Goal: Task Accomplishment & Management: Manage account settings

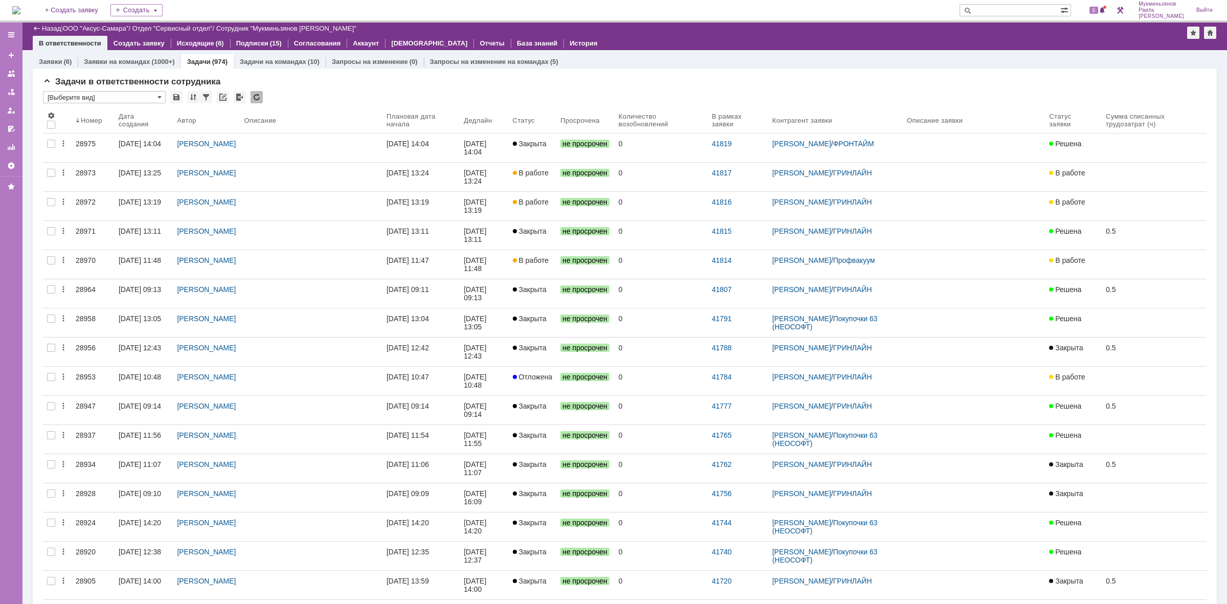
scroll to position [576, 0]
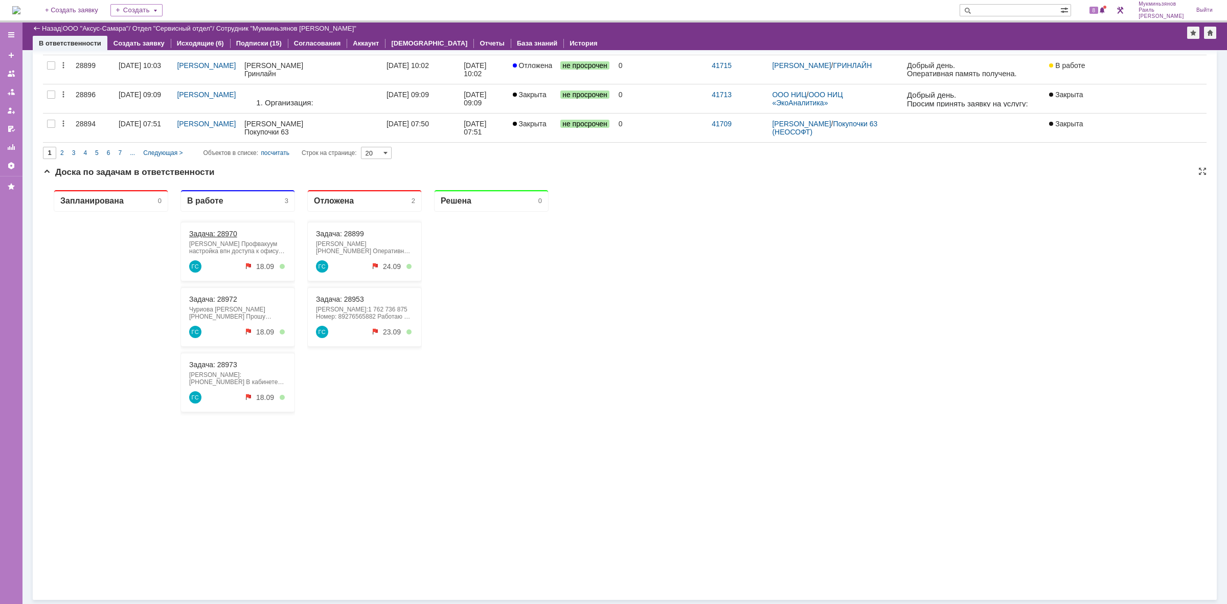
click at [215, 234] on link "Задача: 28970" at bounding box center [213, 234] width 48 height 8
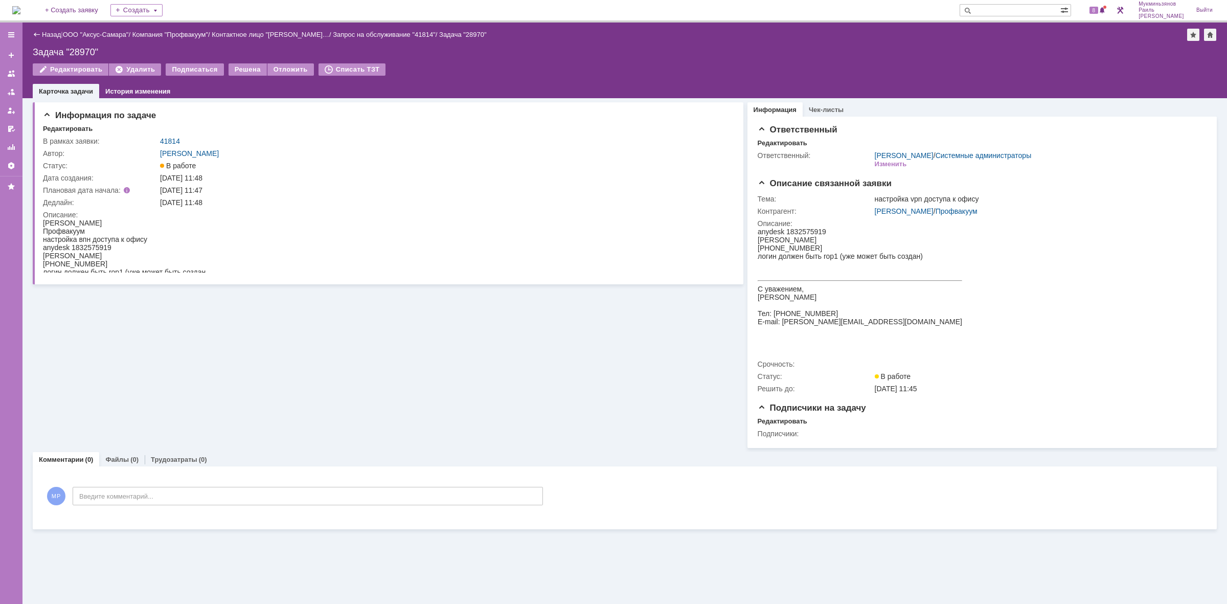
click at [18, 9] on img at bounding box center [16, 10] width 8 height 8
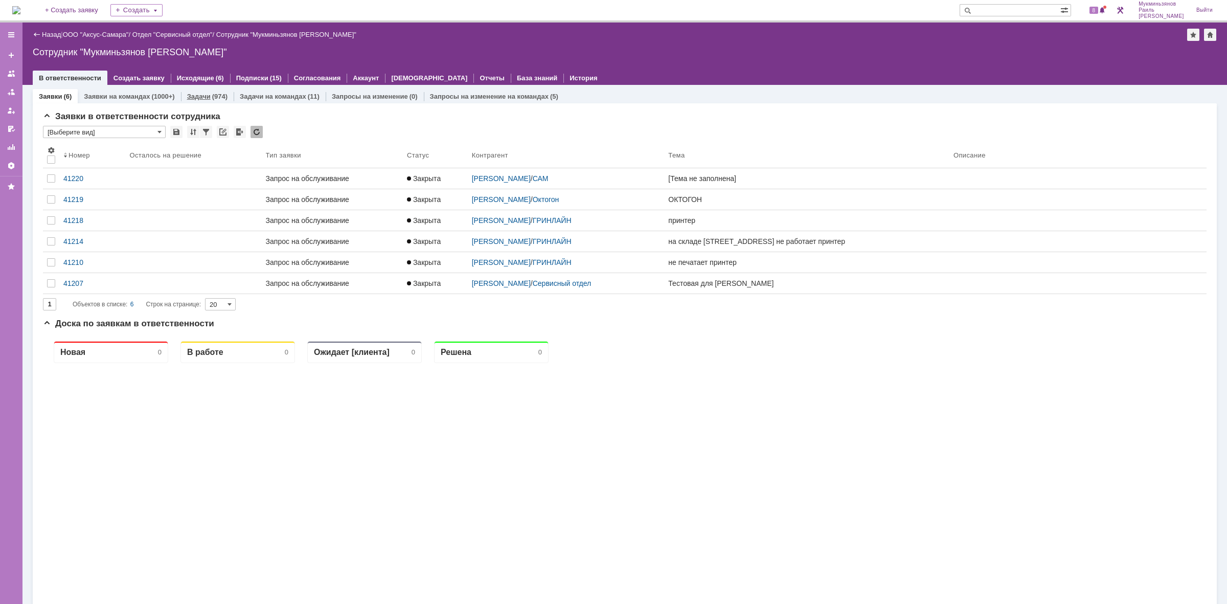
click at [216, 94] on div "(974)" at bounding box center [219, 97] width 15 height 8
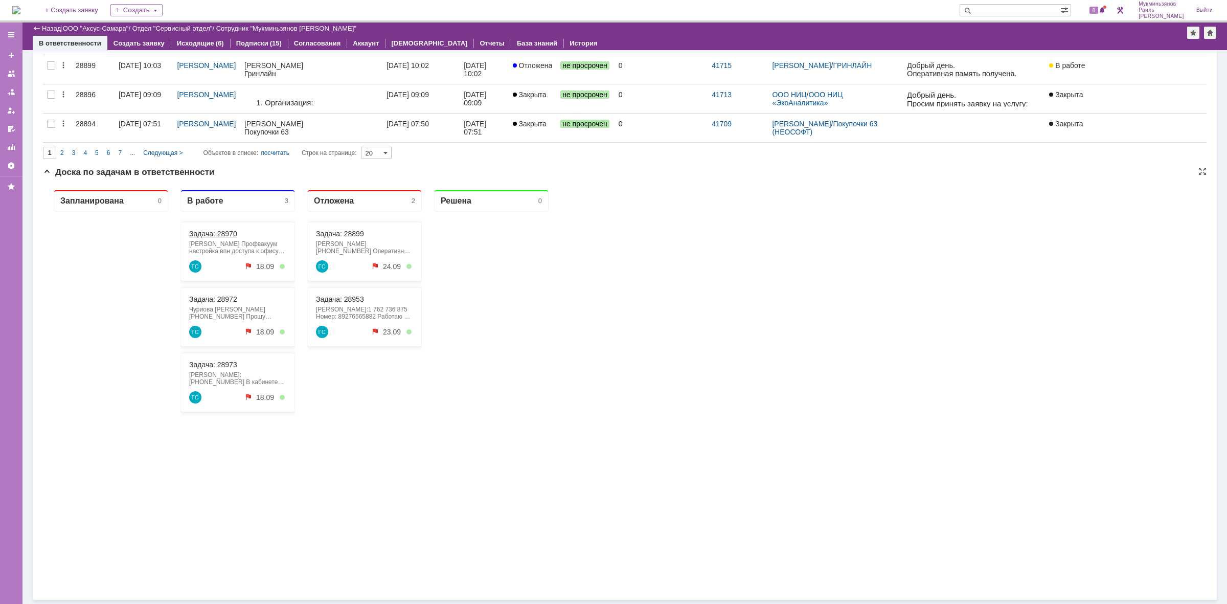
click at [221, 236] on link "Задача: 28970" at bounding box center [213, 234] width 48 height 8
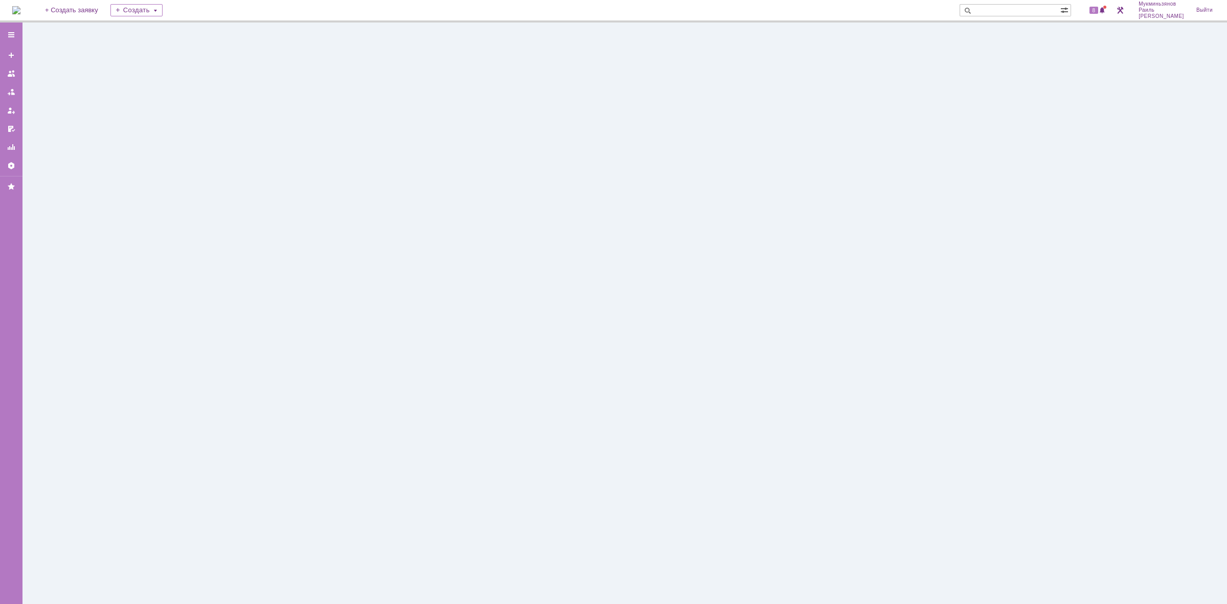
click at [225, 228] on div at bounding box center [624, 312] width 1205 height 581
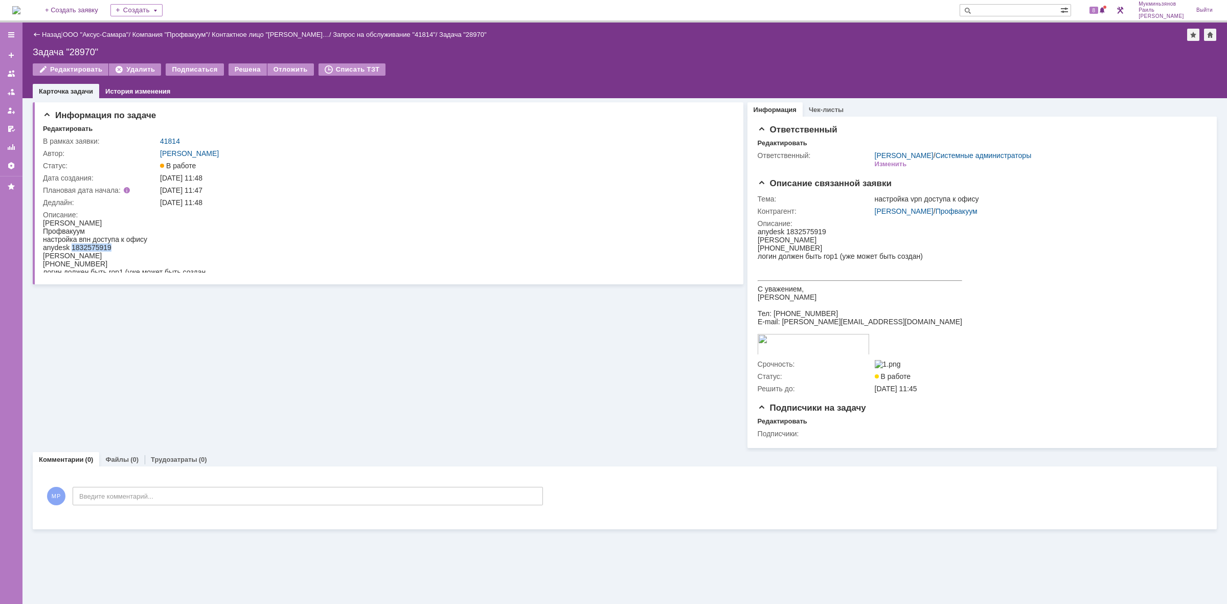
drag, startPoint x: 72, startPoint y: 246, endPoint x: 116, endPoint y: 245, distance: 44.0
click at [116, 245] on div "anydesk 1832575919" at bounding box center [124, 247] width 163 height 8
copy div "1832575919"
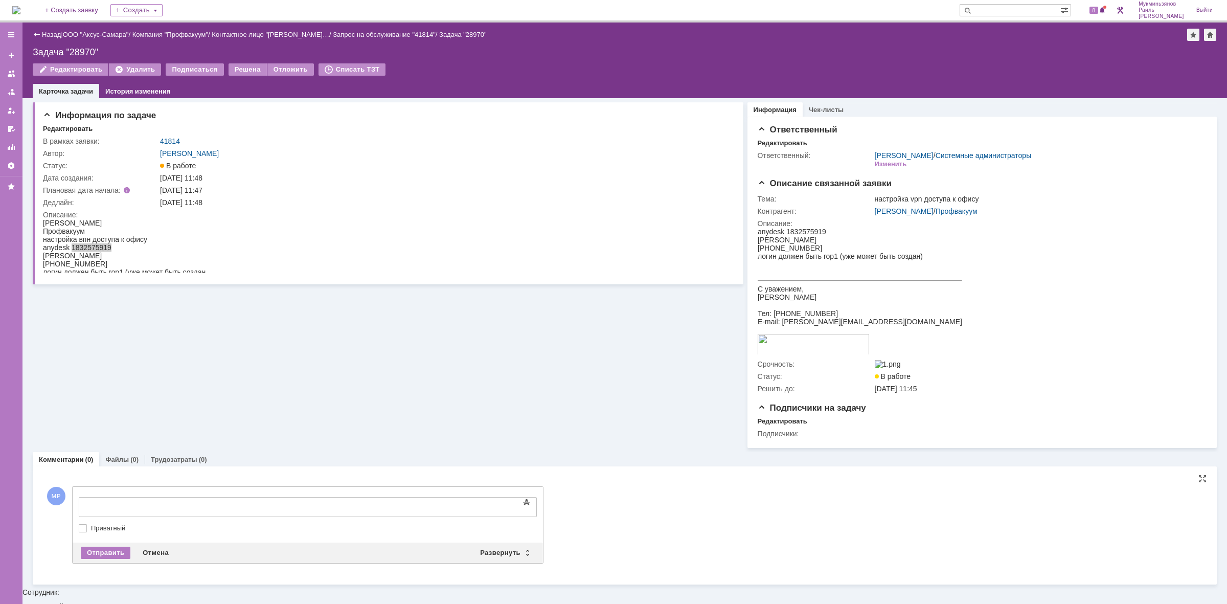
click at [153, 503] on div at bounding box center [161, 506] width 145 height 8
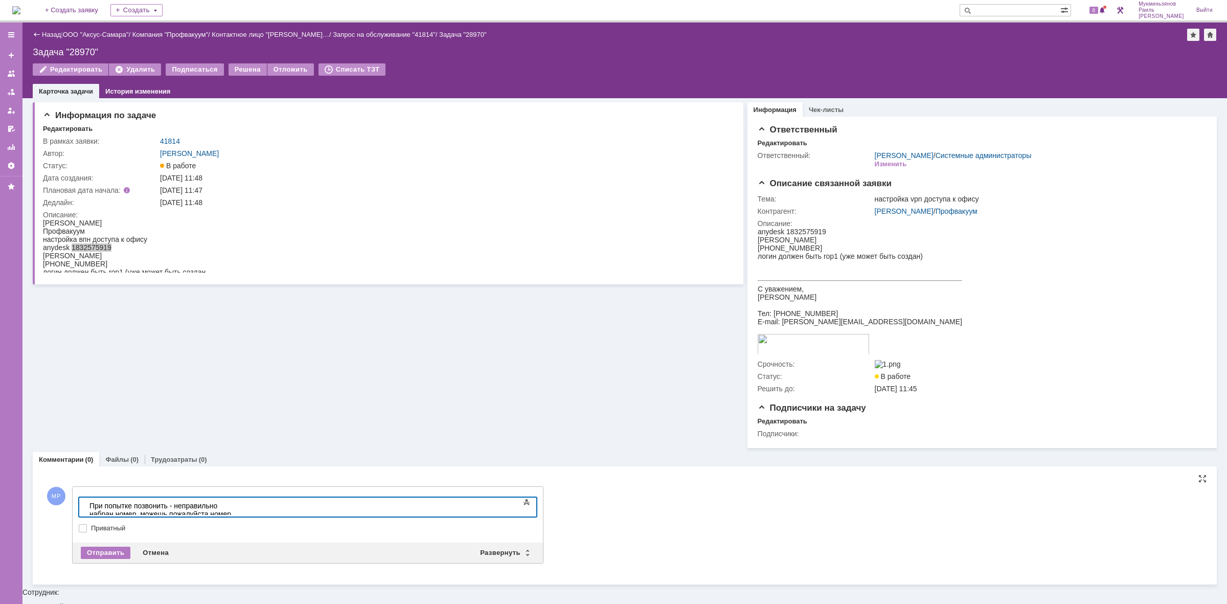
click at [156, 506] on div "При попытке позвонить - неправильно набран номер, можешь пожалуйста номер уточн…" at bounding box center [161, 522] width 145 height 41
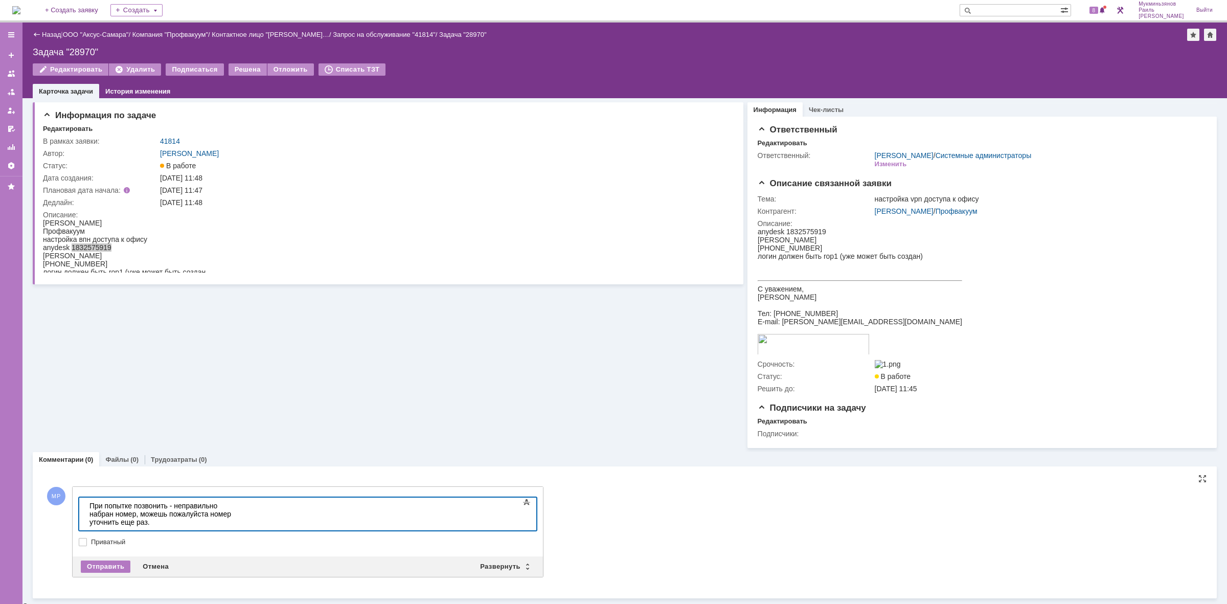
click at [122, 517] on div "При попытке позвонить - неправильно набран номер, можешь пожалуйста номер уточн…" at bounding box center [161, 522] width 145 height 41
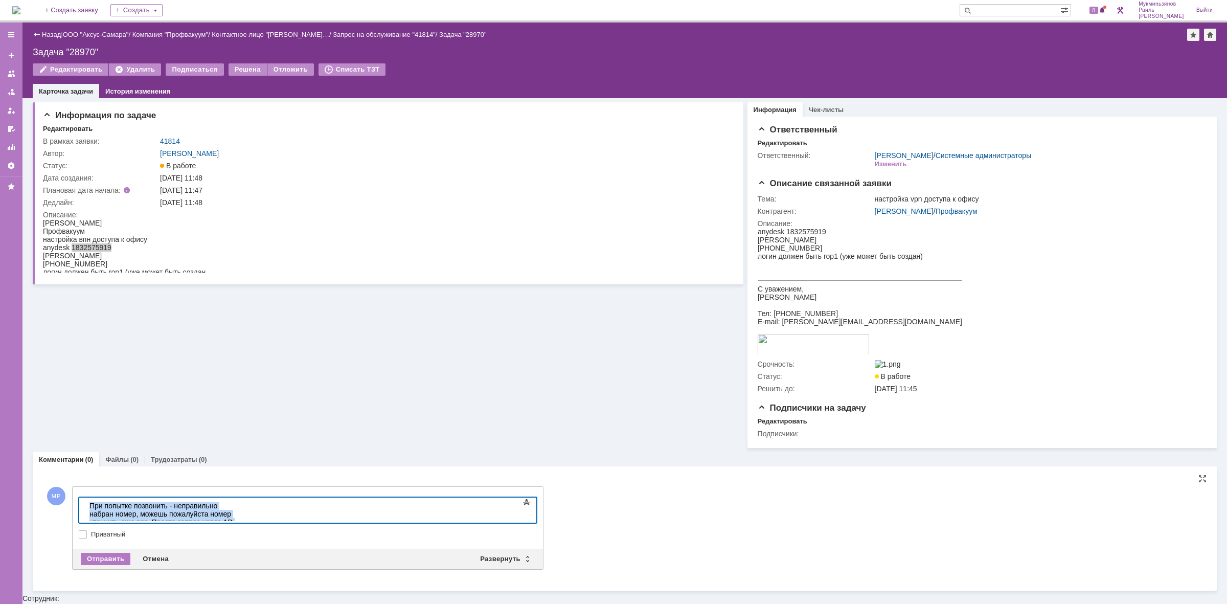
drag, startPoint x: 117, startPoint y: 517, endPoint x: 37, endPoint y: 494, distance: 83.0
click at [85, 498] on html "При попытке позвонить - неправильно набран номер, можешь пожалуйста номер уточн…" at bounding box center [161, 518] width 153 height 41
click at [132, 499] on body at bounding box center [161, 506] width 153 height 17
click at [151, 508] on div at bounding box center [161, 506] width 145 height 8
drag, startPoint x: 267, startPoint y: 506, endPoint x: 6, endPoint y: 501, distance: 261.8
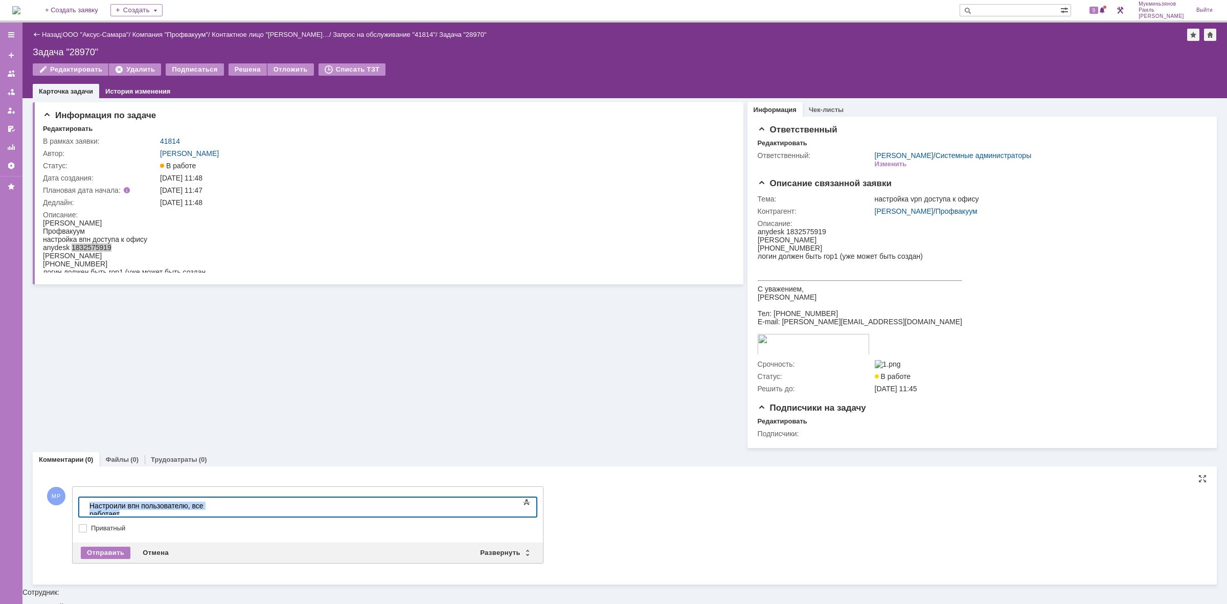
click at [85, 501] on html "​Настроили впн пользователю, все работает" at bounding box center [161, 510] width 153 height 25
copy div "​Настроили впн пользователю, все работает"
click at [105, 555] on div "Отправить" at bounding box center [106, 553] width 50 height 12
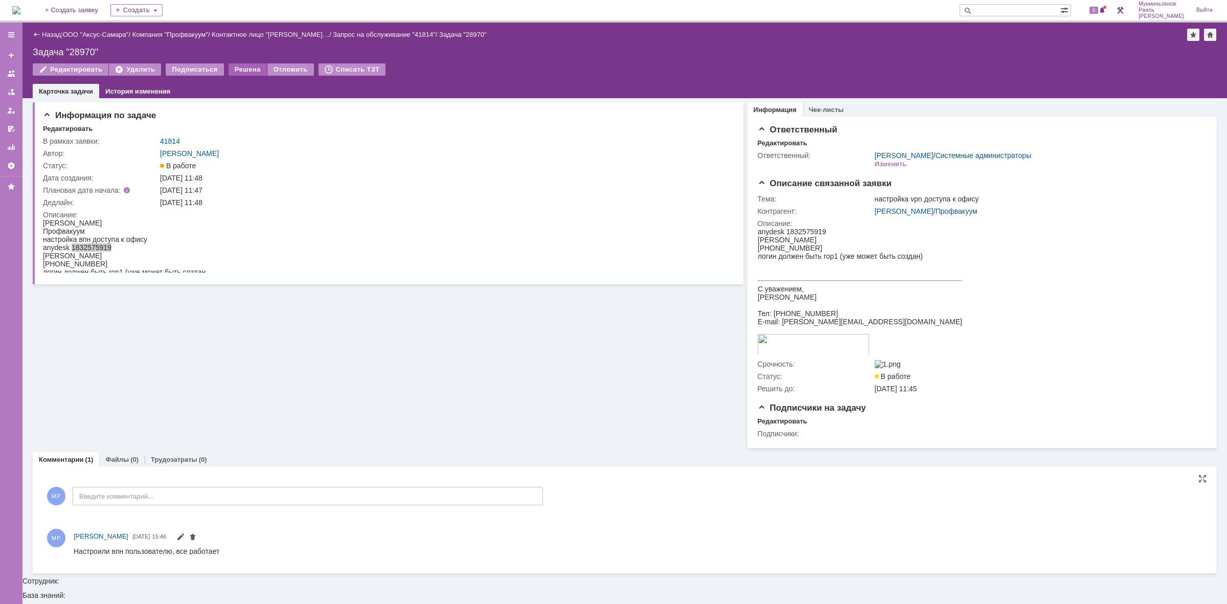
click at [231, 64] on div "Решена" at bounding box center [248, 69] width 38 height 12
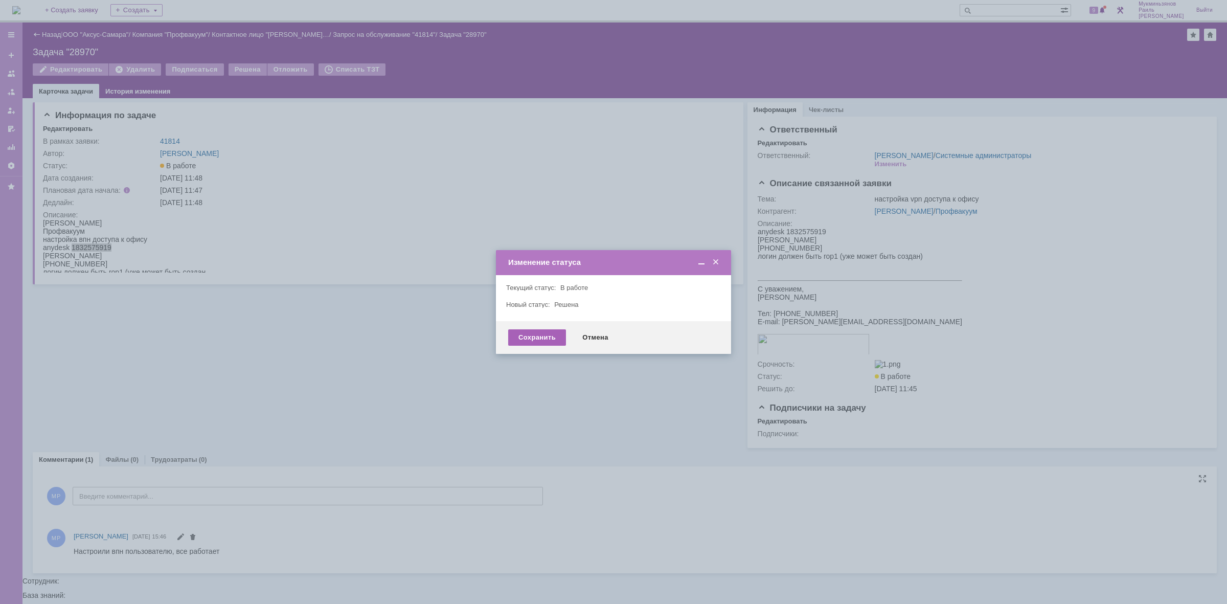
click at [530, 336] on div "Сохранить" at bounding box center [537, 337] width 58 height 16
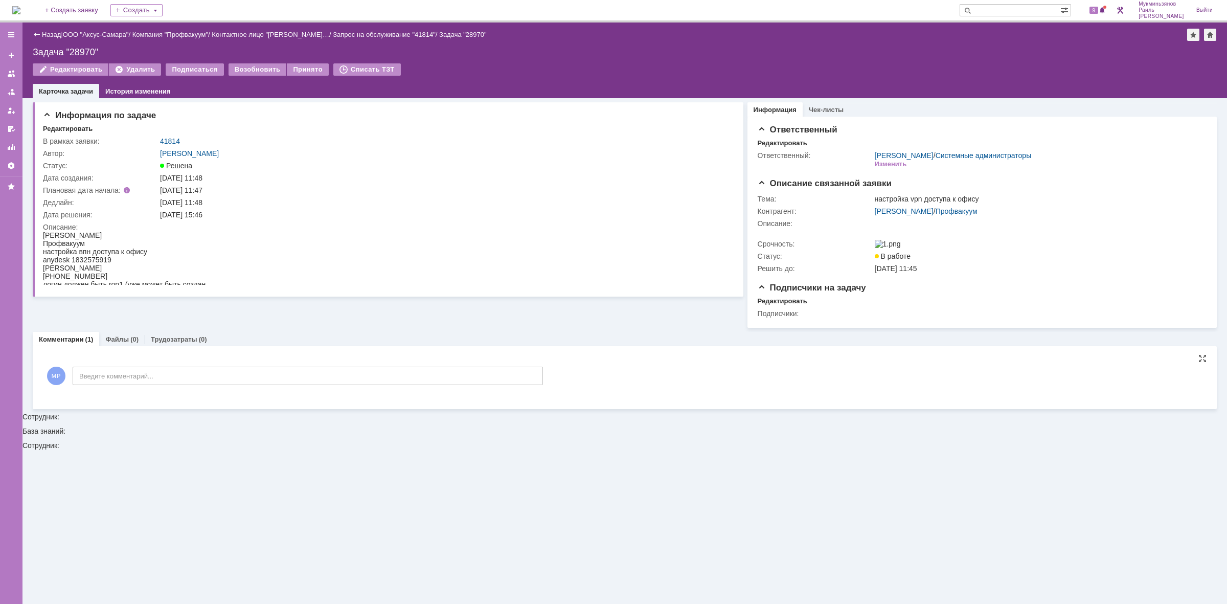
click at [19, 9] on img at bounding box center [16, 10] width 8 height 8
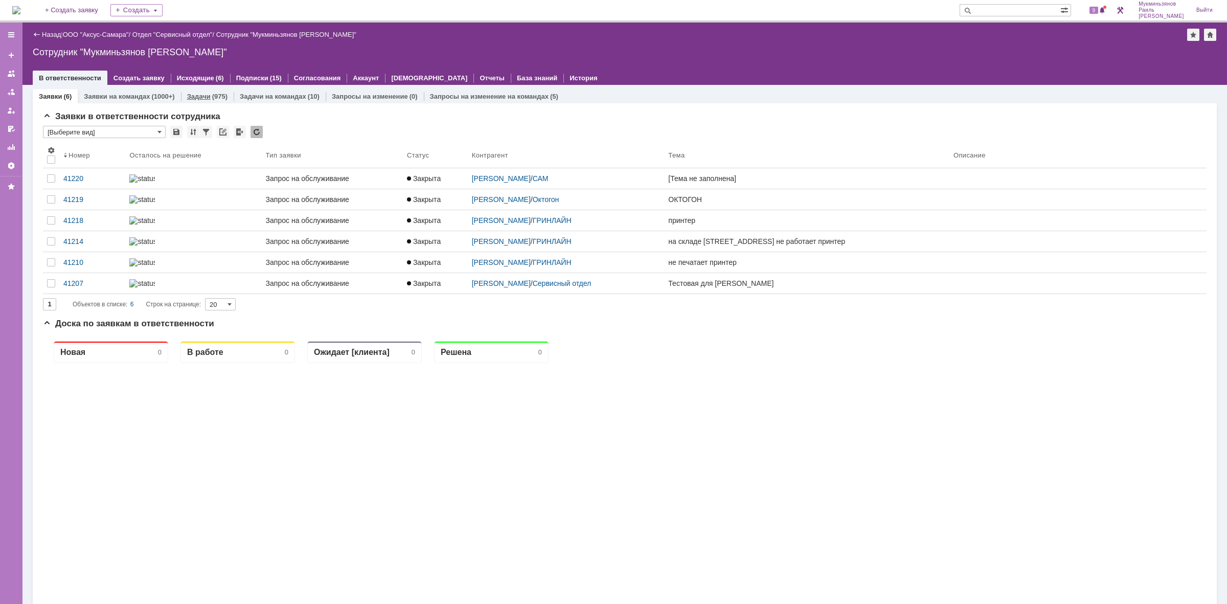
click at [217, 96] on div "(975)" at bounding box center [219, 97] width 15 height 8
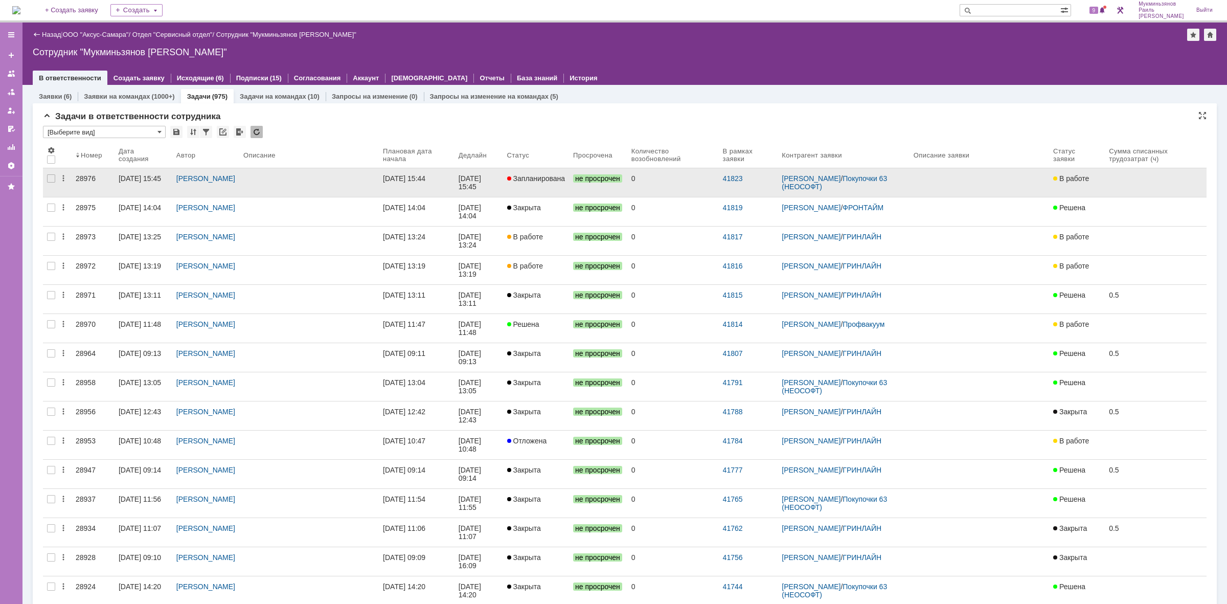
click at [407, 190] on link "[DATE] 15:44" at bounding box center [417, 182] width 76 height 29
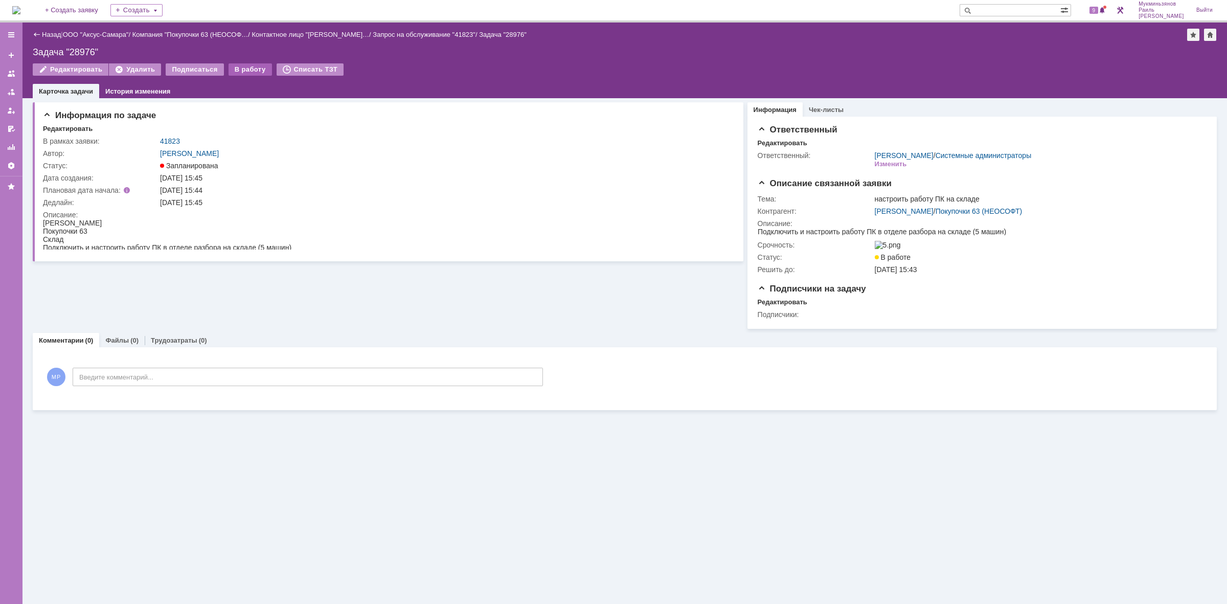
click at [235, 68] on div "В работу" at bounding box center [250, 69] width 43 height 12
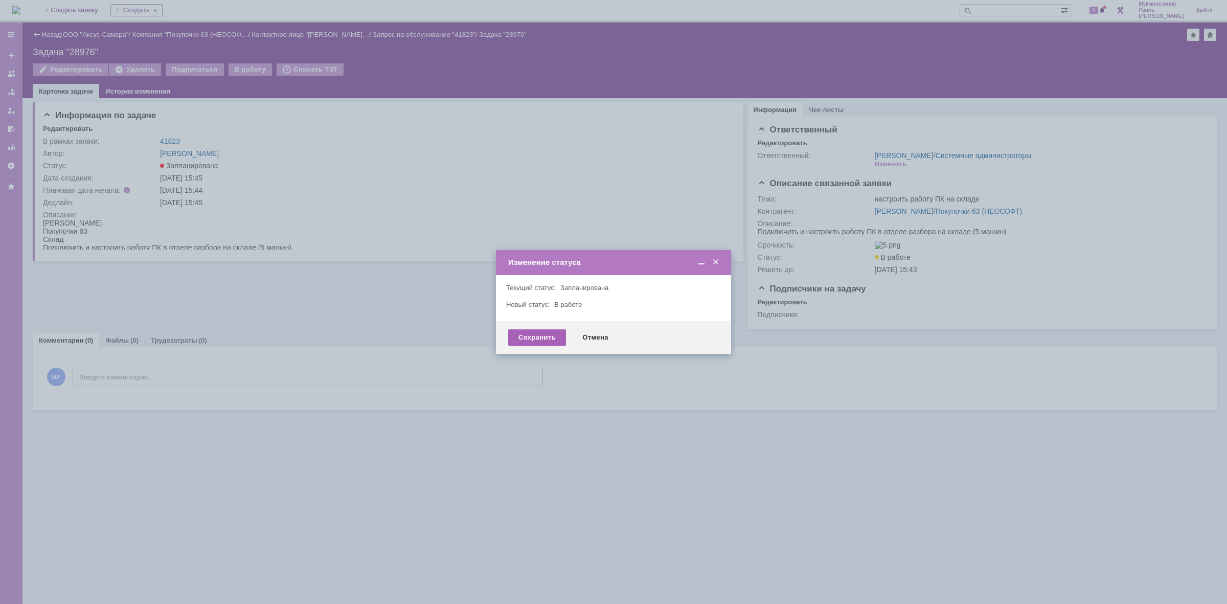
click at [528, 332] on div "Сохранить" at bounding box center [537, 337] width 58 height 16
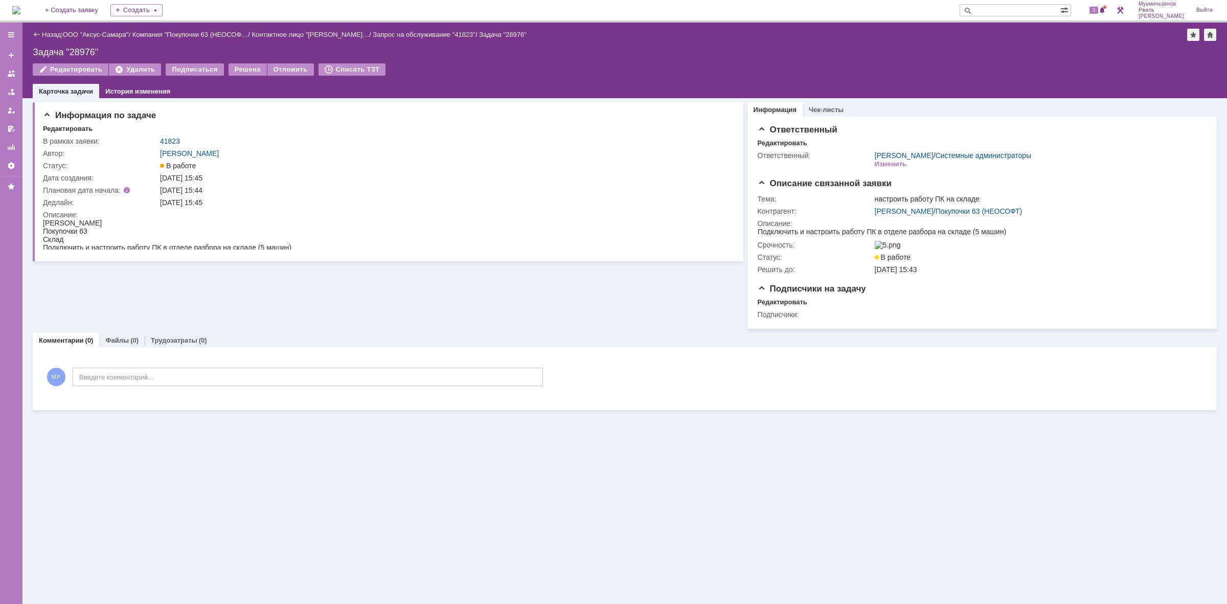
click at [20, 11] on img at bounding box center [16, 10] width 8 height 8
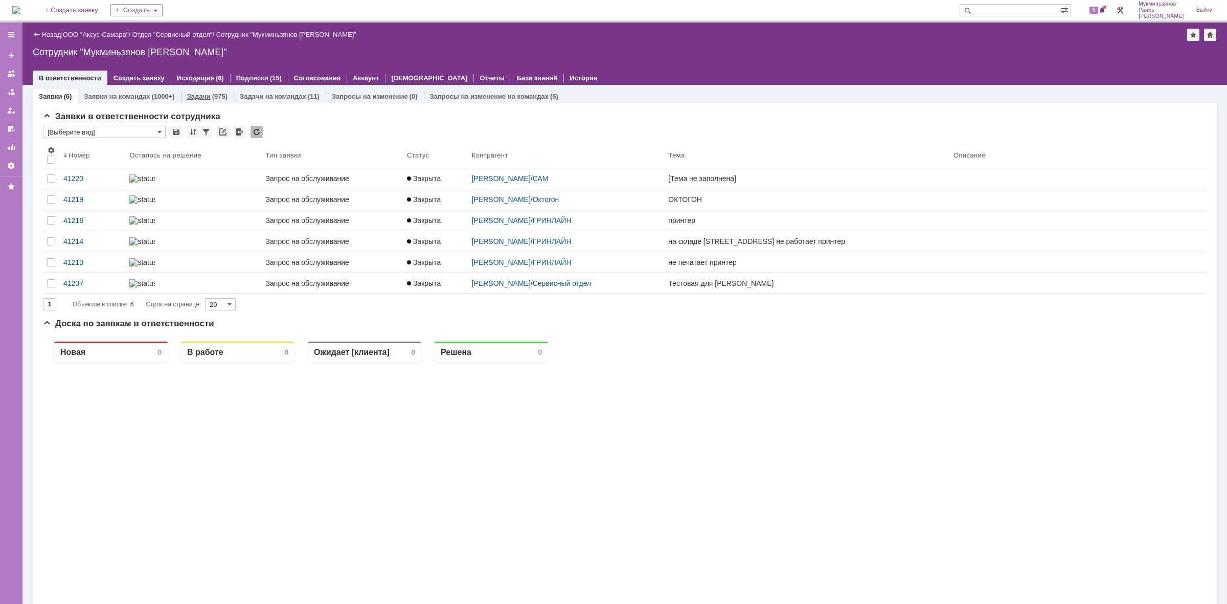
click at [209, 94] on div "Задачи (975)" at bounding box center [207, 96] width 40 height 7
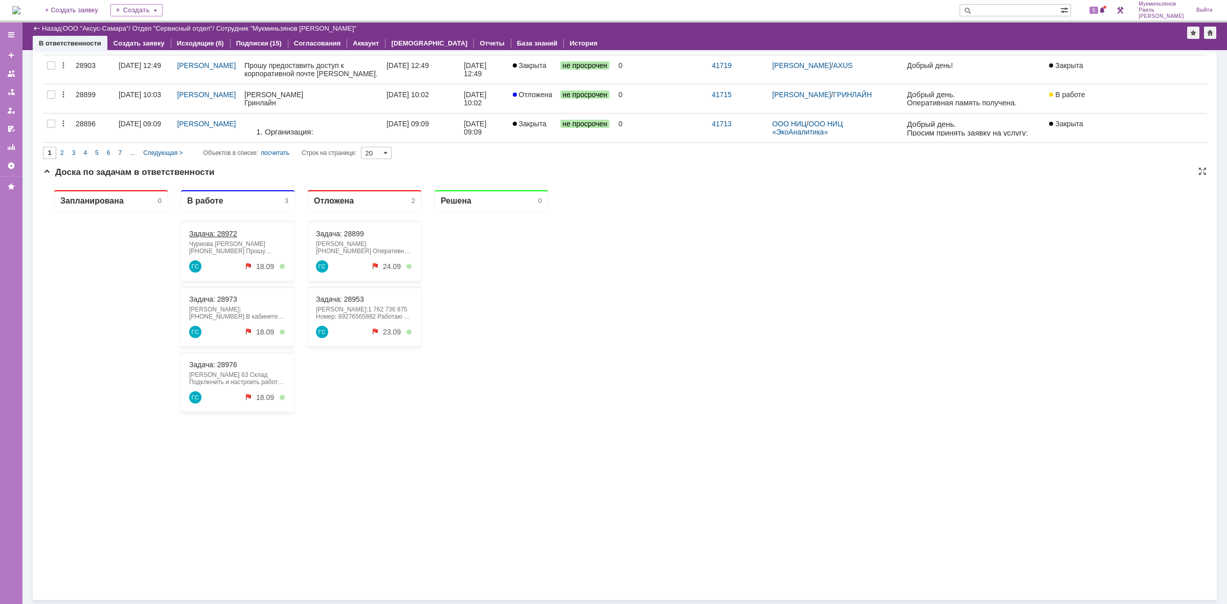
click at [230, 233] on link "Задача: 28972" at bounding box center [213, 234] width 48 height 8
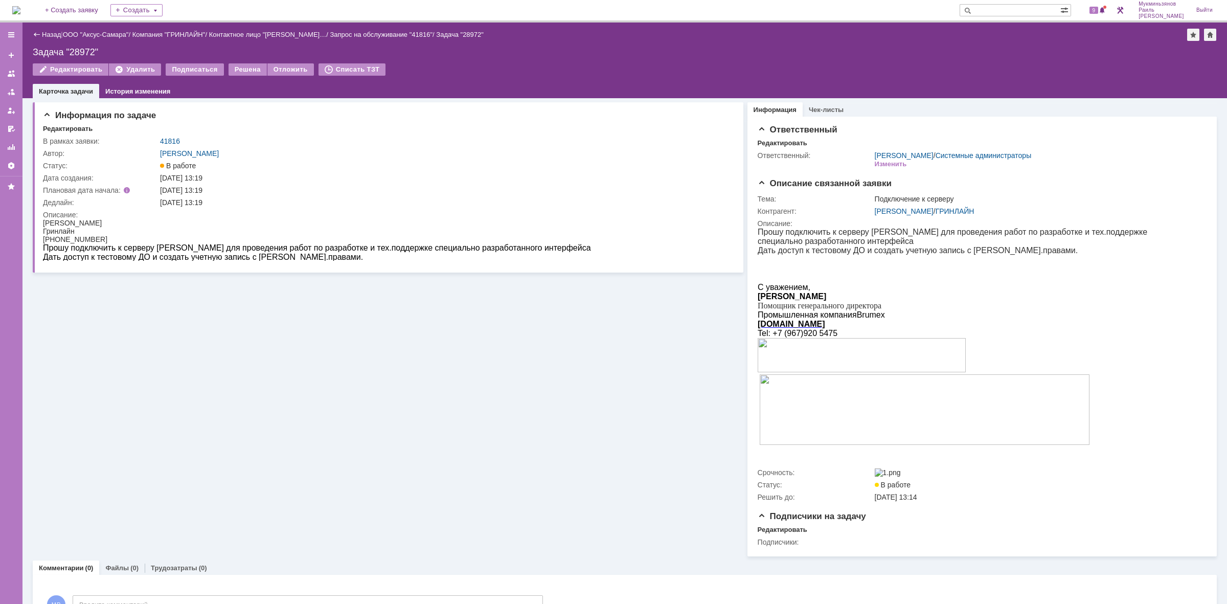
click at [318, 336] on div "Информация по задаче Редактировать В рамках заявки: 41816 Автор: [PERSON_NAME]:…" at bounding box center [388, 327] width 711 height 458
click at [659, 496] on div "Информация по задаче Редактировать В рамках заявки: 41816 Автор: [PERSON_NAME]:…" at bounding box center [388, 327] width 711 height 458
click at [593, 505] on div "Информация по задаче Редактировать В рамках заявки: 41816 Автор: [PERSON_NAME]:…" at bounding box center [388, 327] width 711 height 458
click at [16, 8] on img at bounding box center [16, 10] width 8 height 8
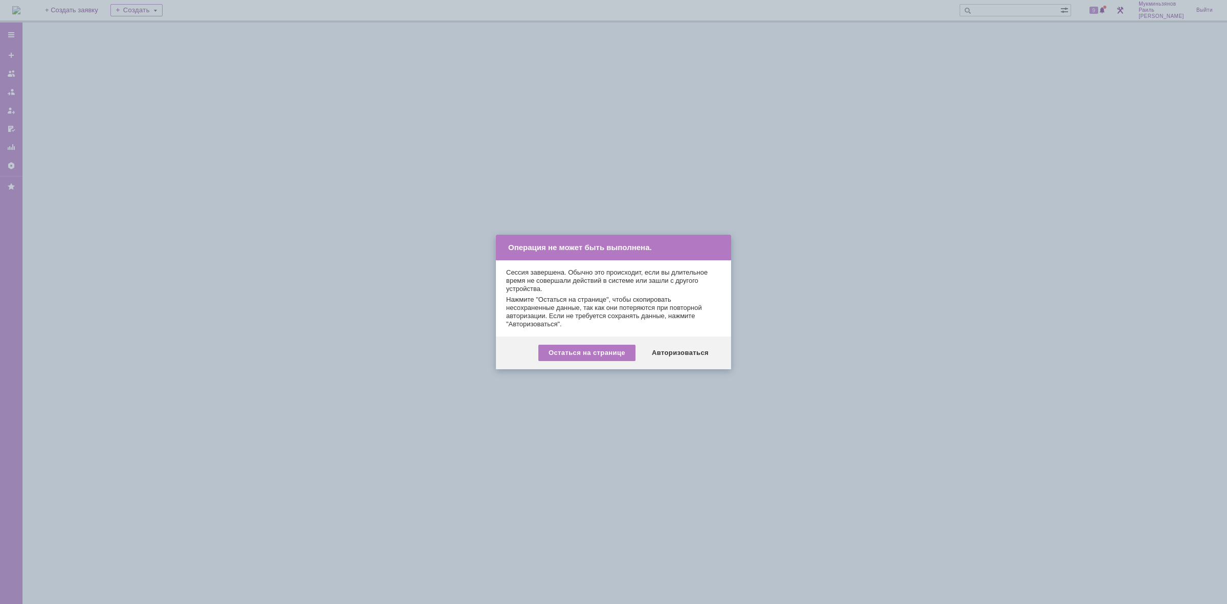
click at [704, 358] on div "Авторизоваться" at bounding box center [680, 353] width 77 height 16
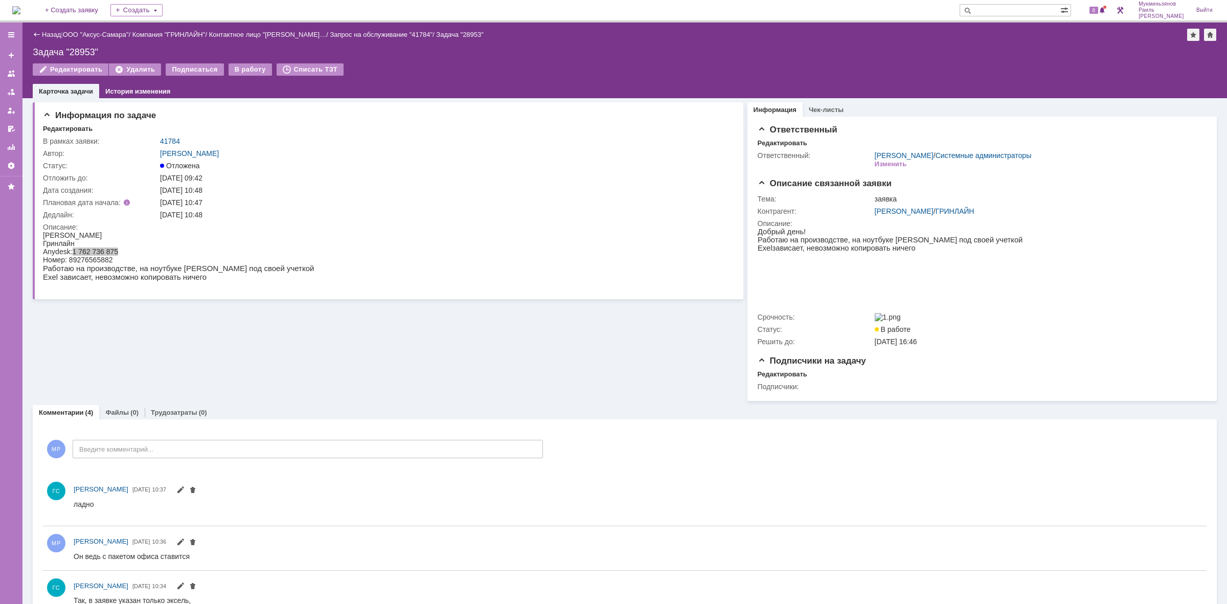
click at [20, 9] on img at bounding box center [16, 10] width 8 height 8
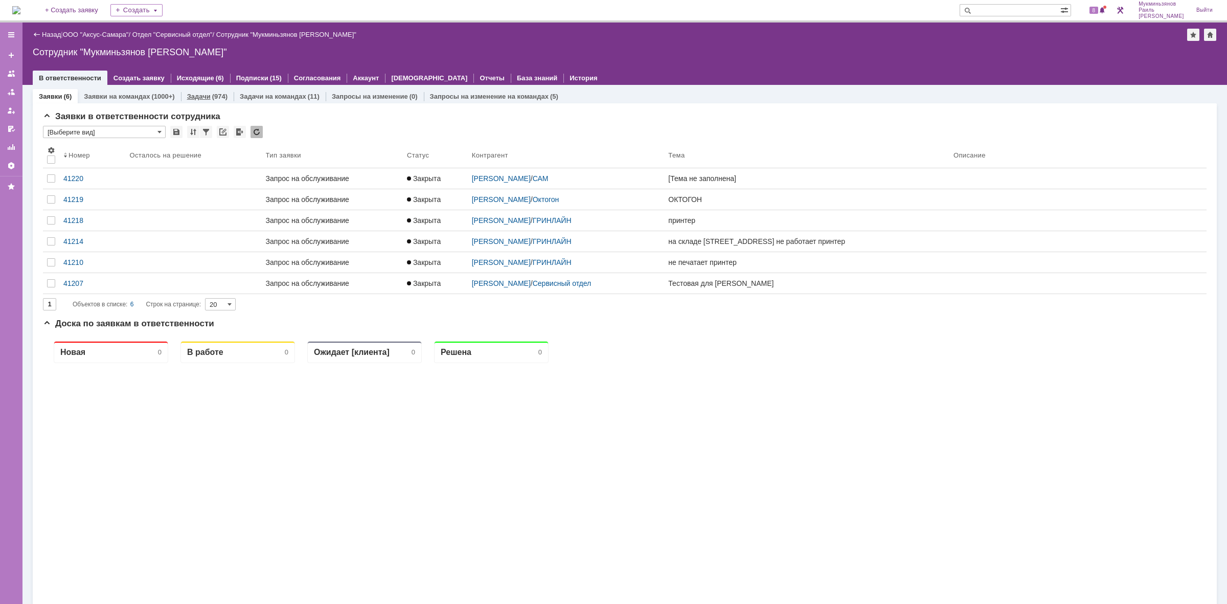
click at [206, 95] on link "Задачи" at bounding box center [199, 97] width 24 height 8
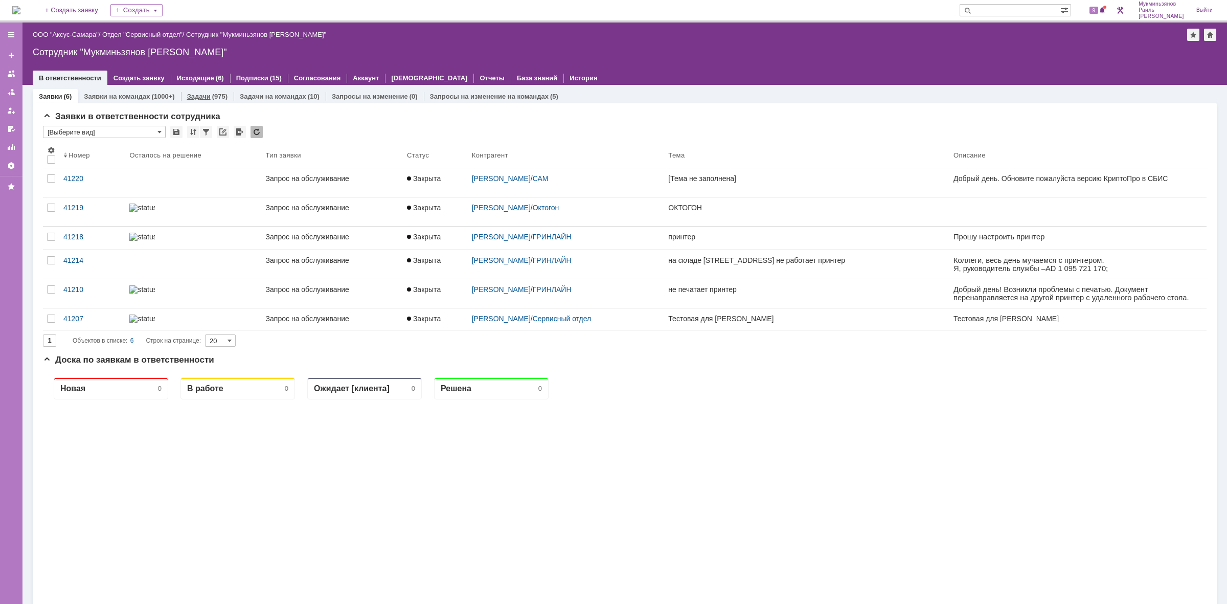
click at [216, 95] on div "(975)" at bounding box center [219, 97] width 15 height 8
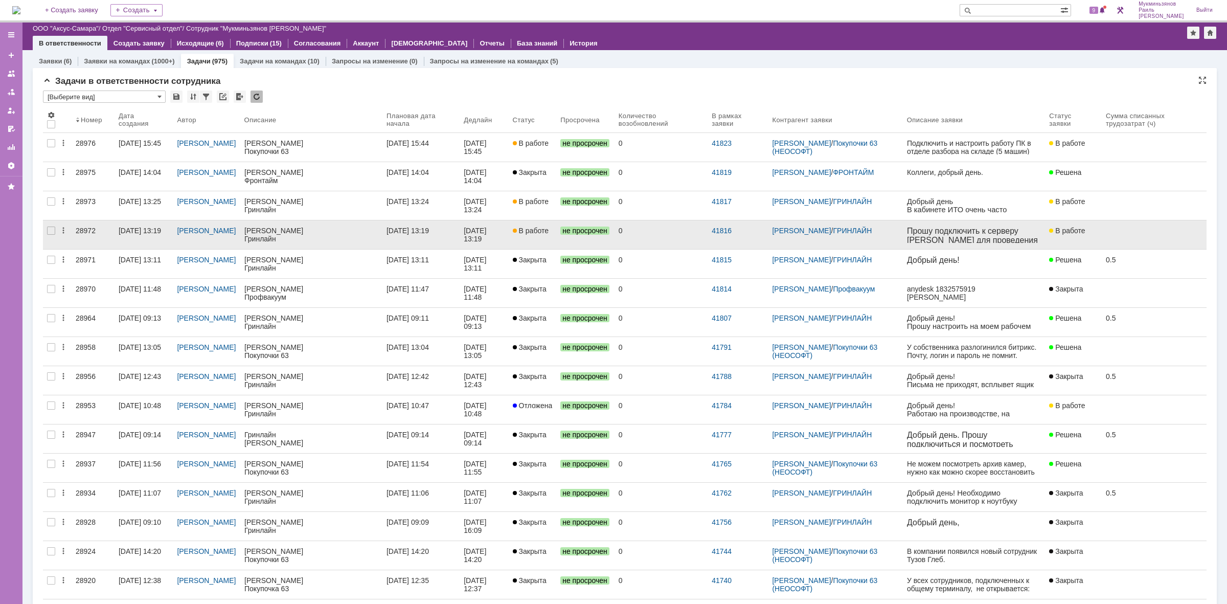
click at [382, 237] on link at bounding box center [311, 234] width 142 height 29
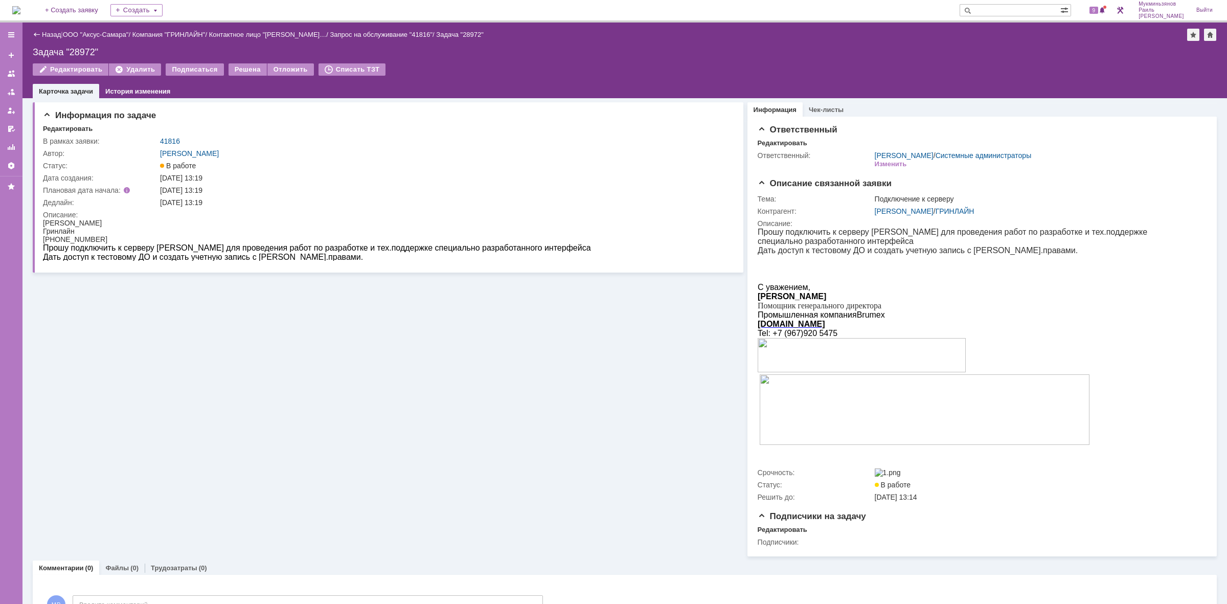
click at [227, 382] on div "Информация по задаче Редактировать В рамках заявки: 41816 Автор: [PERSON_NAME]:…" at bounding box center [388, 327] width 711 height 458
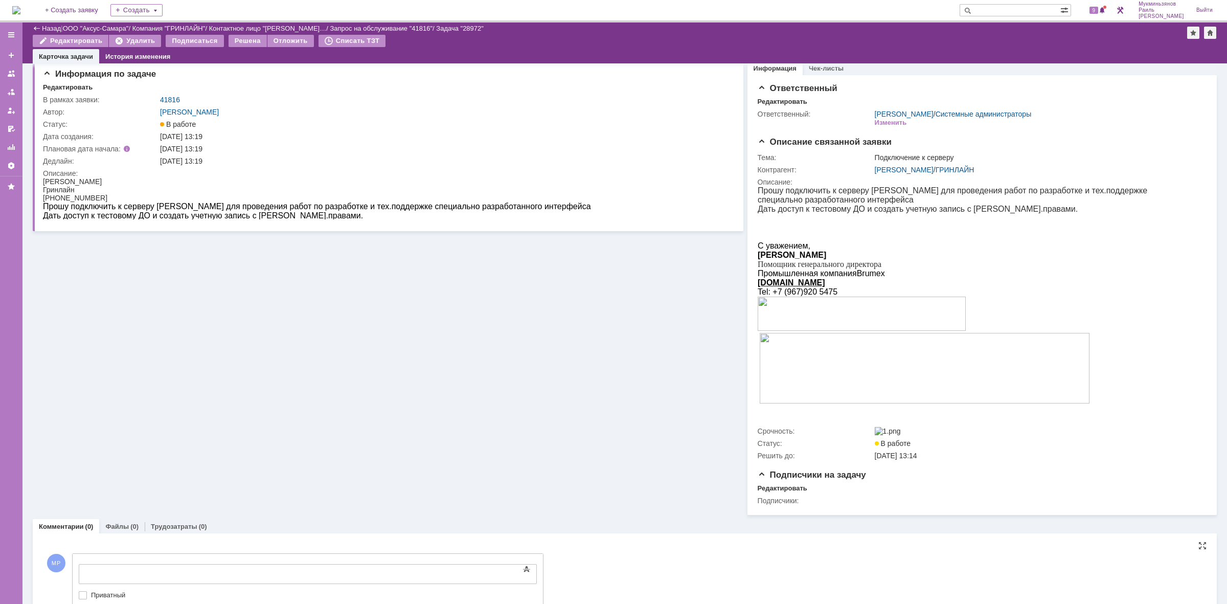
click at [211, 568] on iframe at bounding box center [161, 573] width 153 height 17
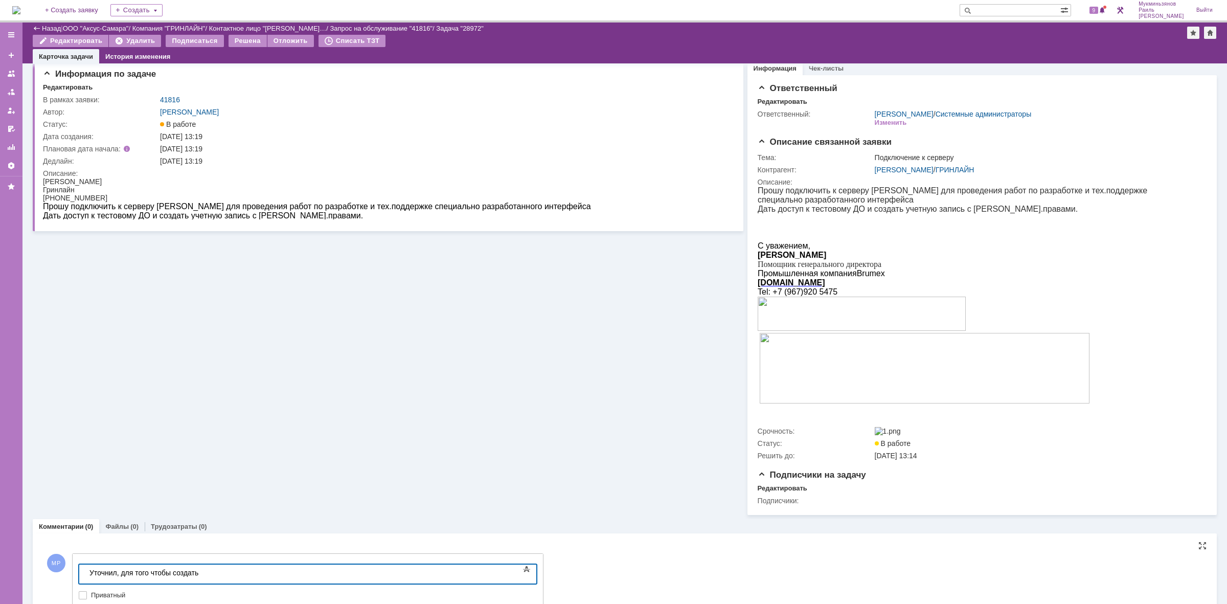
drag, startPoint x: 216, startPoint y: 578, endPoint x: 122, endPoint y: 576, distance: 94.6
click at [122, 576] on body "Уточнил, для того чтобы создать" at bounding box center [161, 573] width 153 height 17
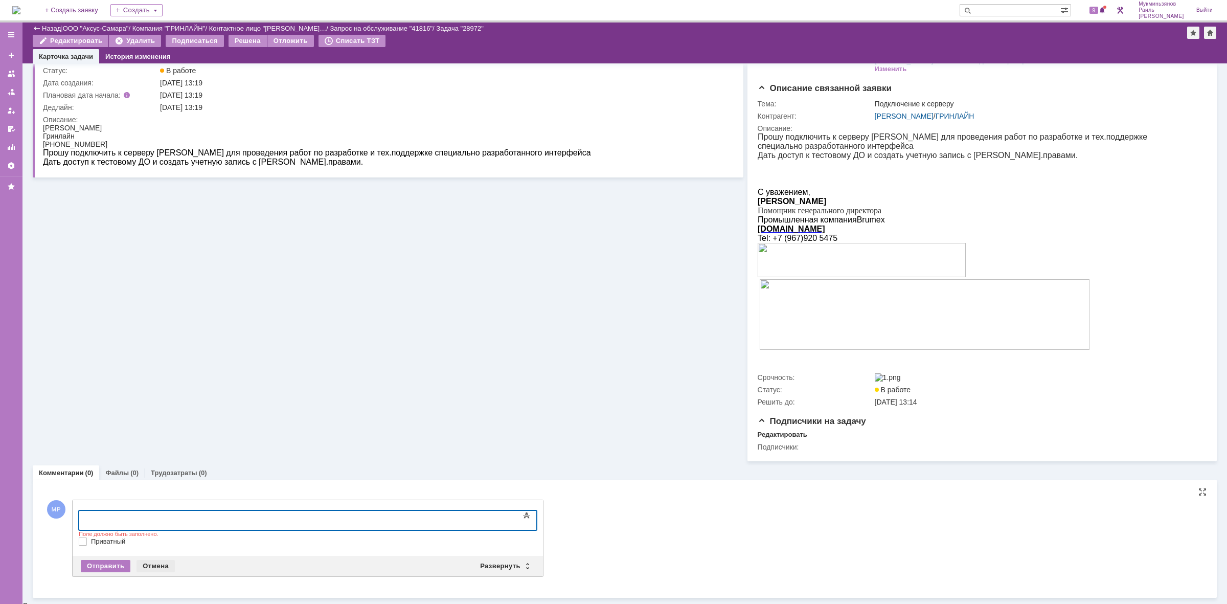
click at [159, 568] on div "Отмена" at bounding box center [156, 566] width 38 height 12
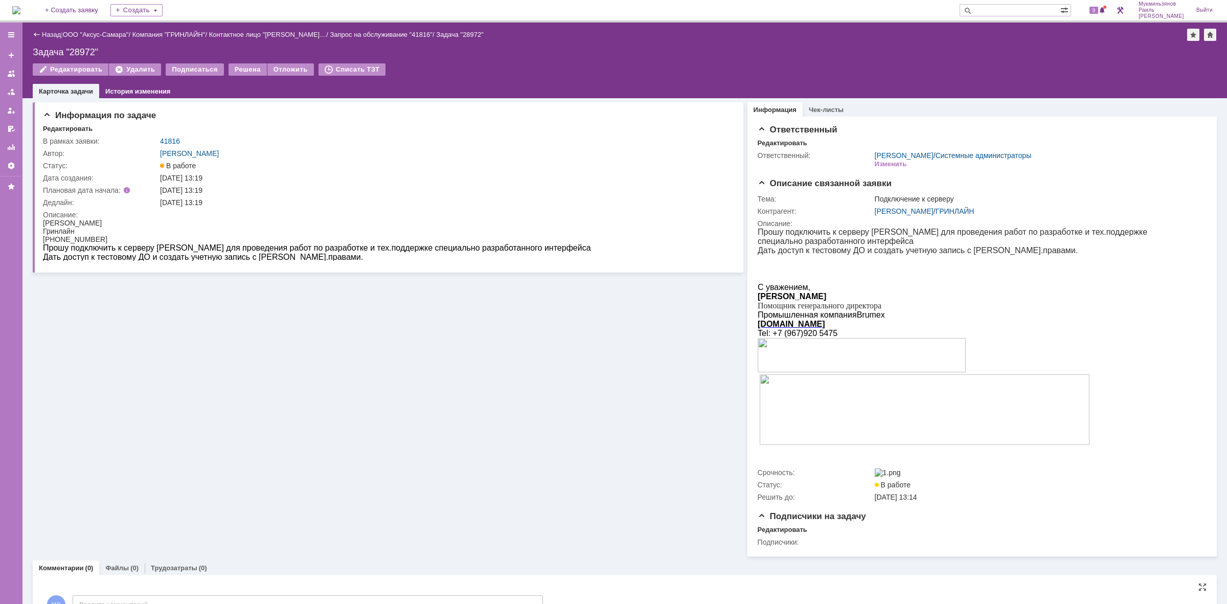
click at [20, 14] on img at bounding box center [16, 10] width 8 height 8
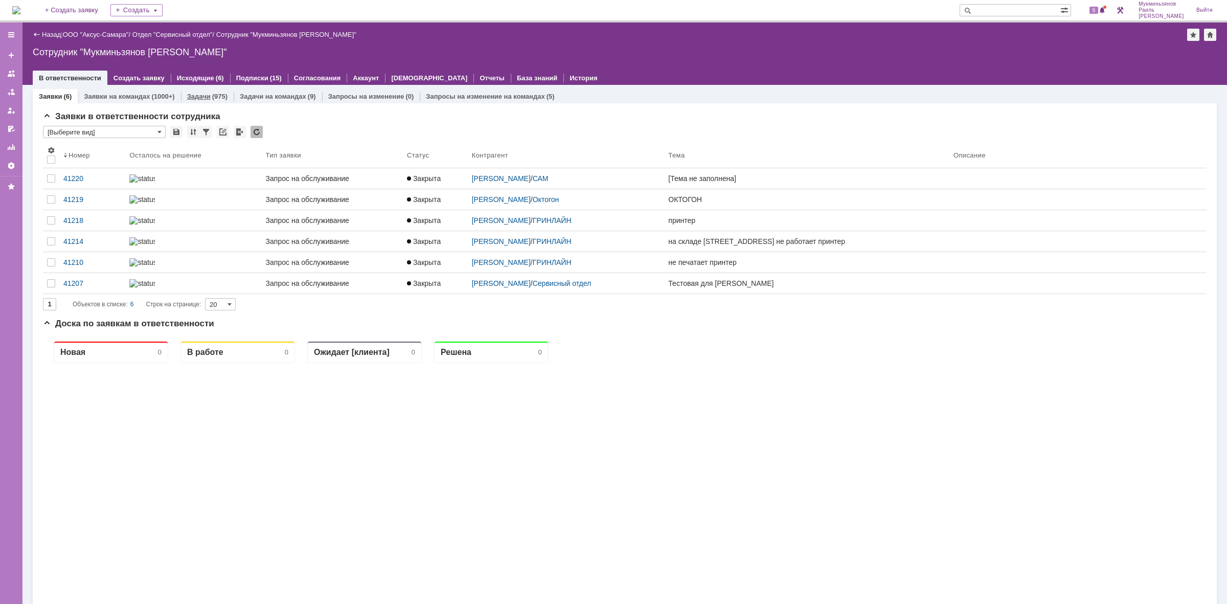
click at [214, 98] on div "(975)" at bounding box center [219, 97] width 15 height 8
